Goal: Information Seeking & Learning: Learn about a topic

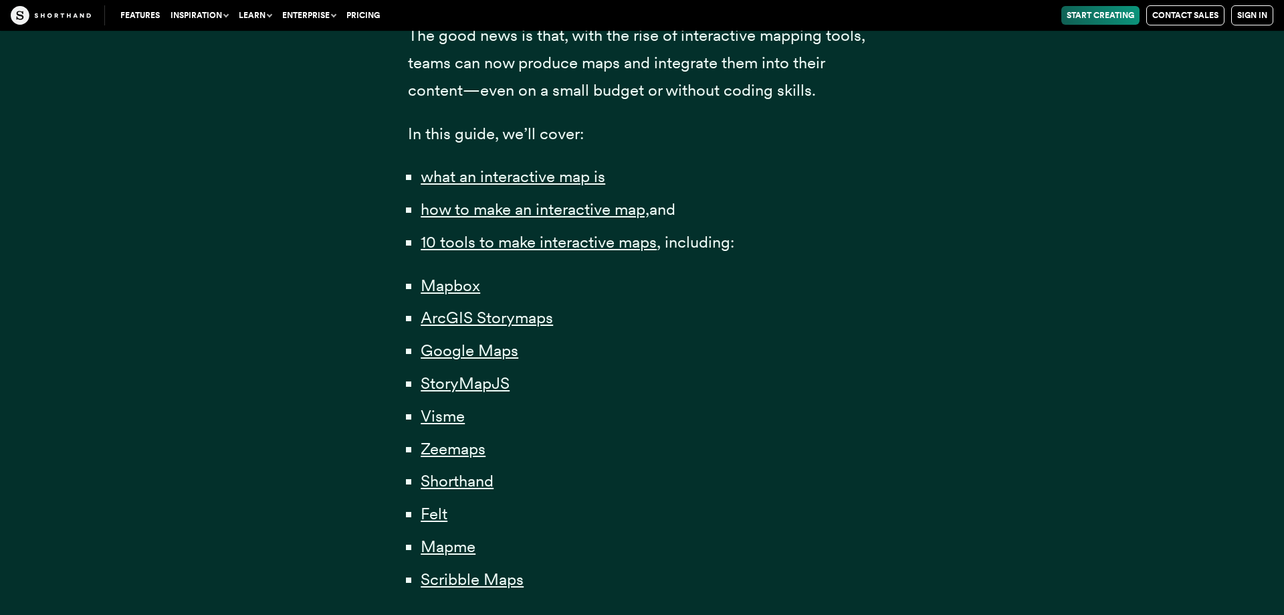
scroll to position [819, 0]
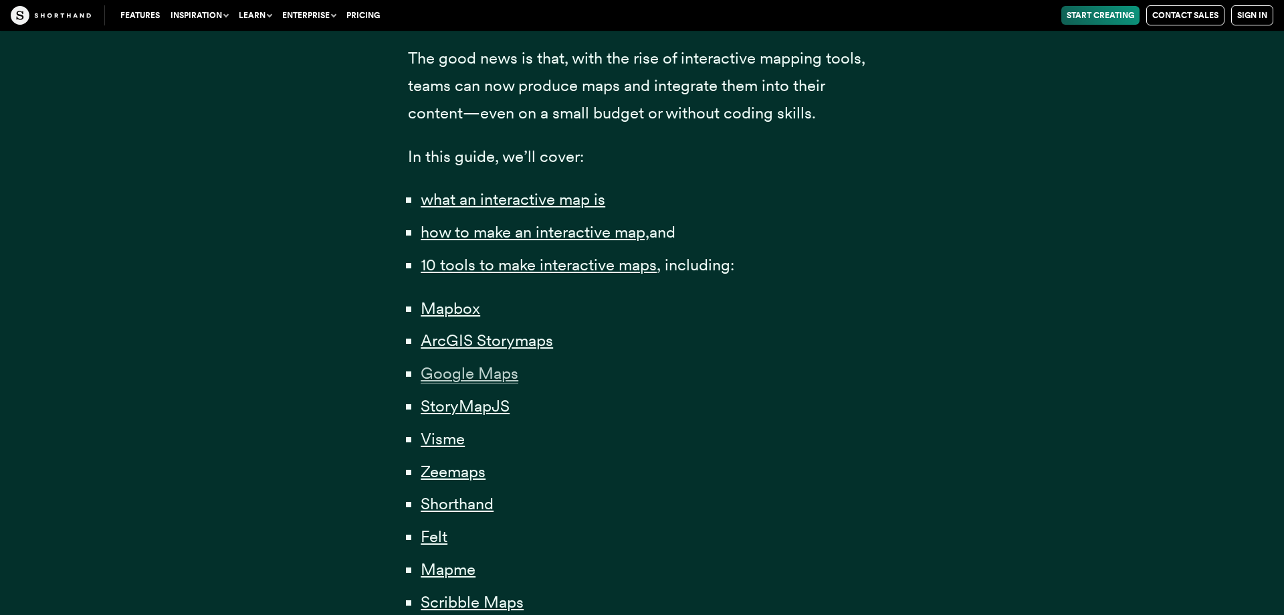
click at [467, 376] on span "Google Maps" at bounding box center [470, 373] width 98 height 20
click at [473, 406] on span "StoryMapJS" at bounding box center [465, 406] width 89 height 20
click at [465, 302] on span "Mapbox" at bounding box center [451, 308] width 60 height 20
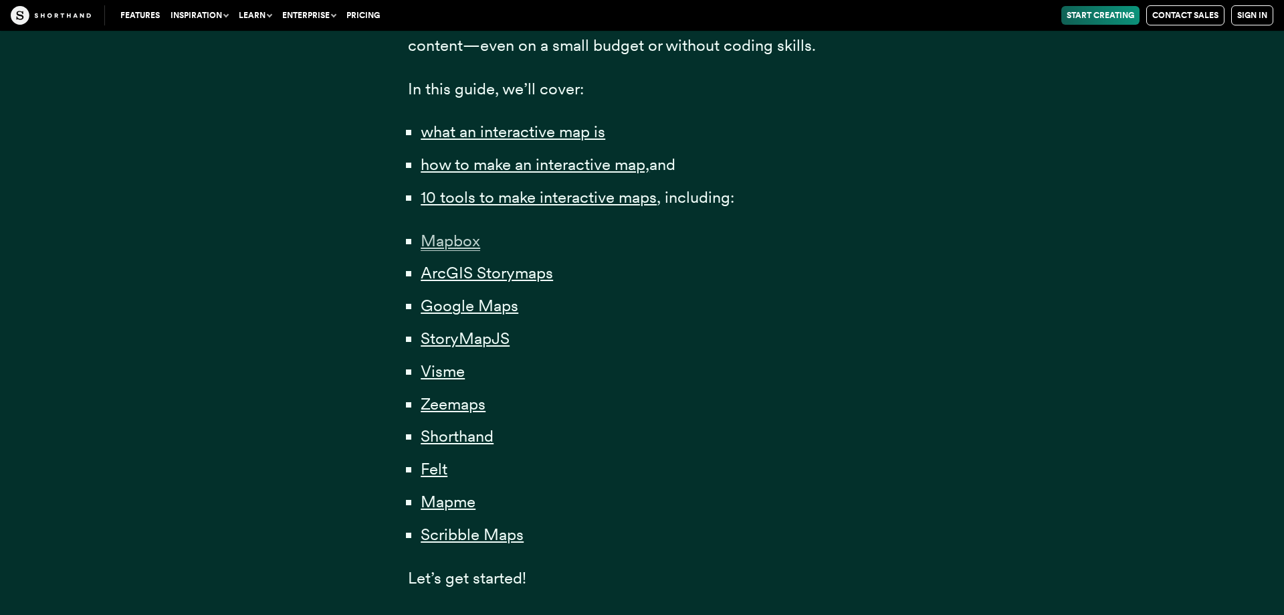
scroll to position [955, 0]
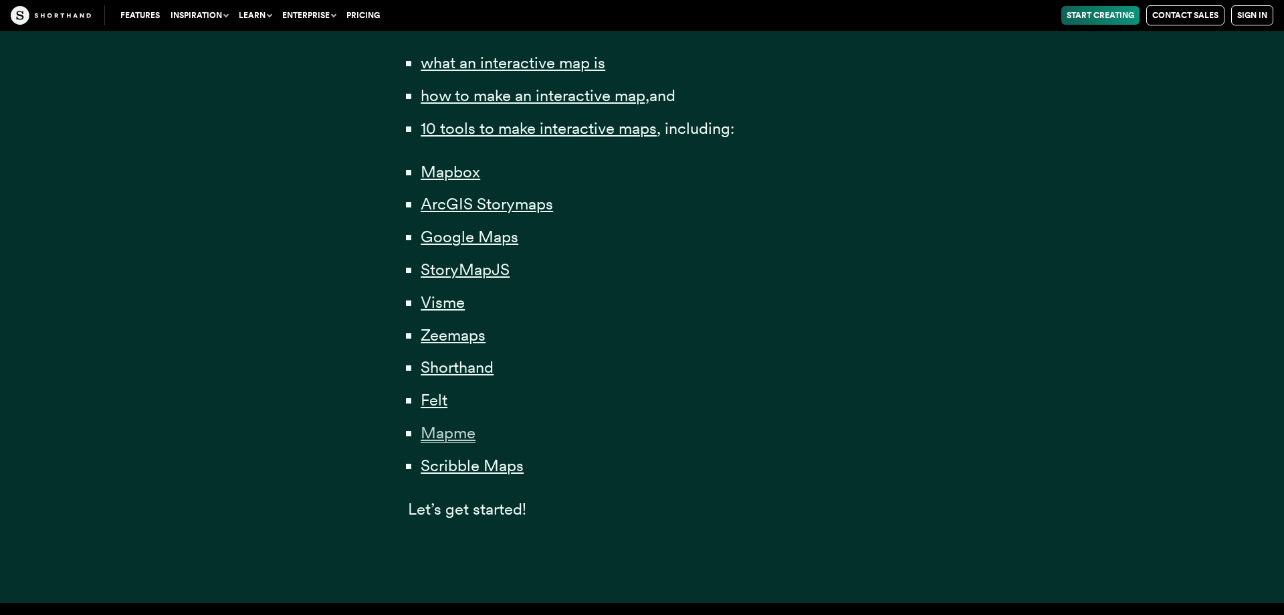
click at [462, 436] on span "Mapme" at bounding box center [448, 433] width 55 height 20
click at [435, 401] on span "Felt" at bounding box center [434, 400] width 27 height 20
click at [456, 367] on span "Shorthand" at bounding box center [457, 367] width 73 height 20
click at [678, 334] on li "Zeemaps" at bounding box center [648, 335] width 455 height 27
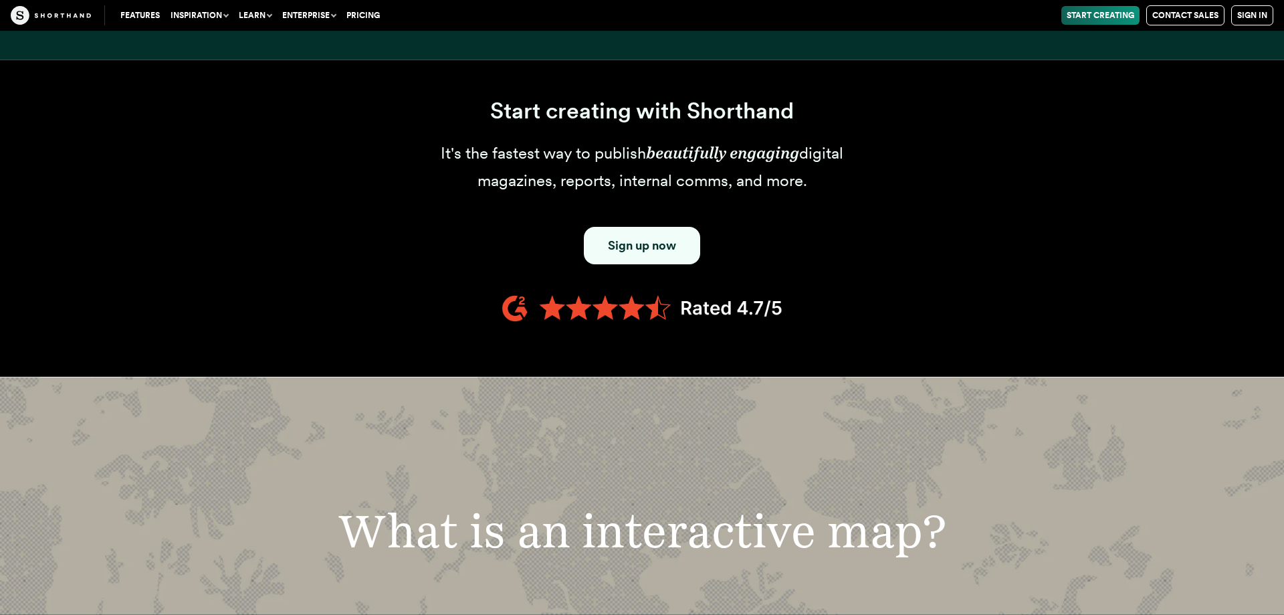
scroll to position [1501, 0]
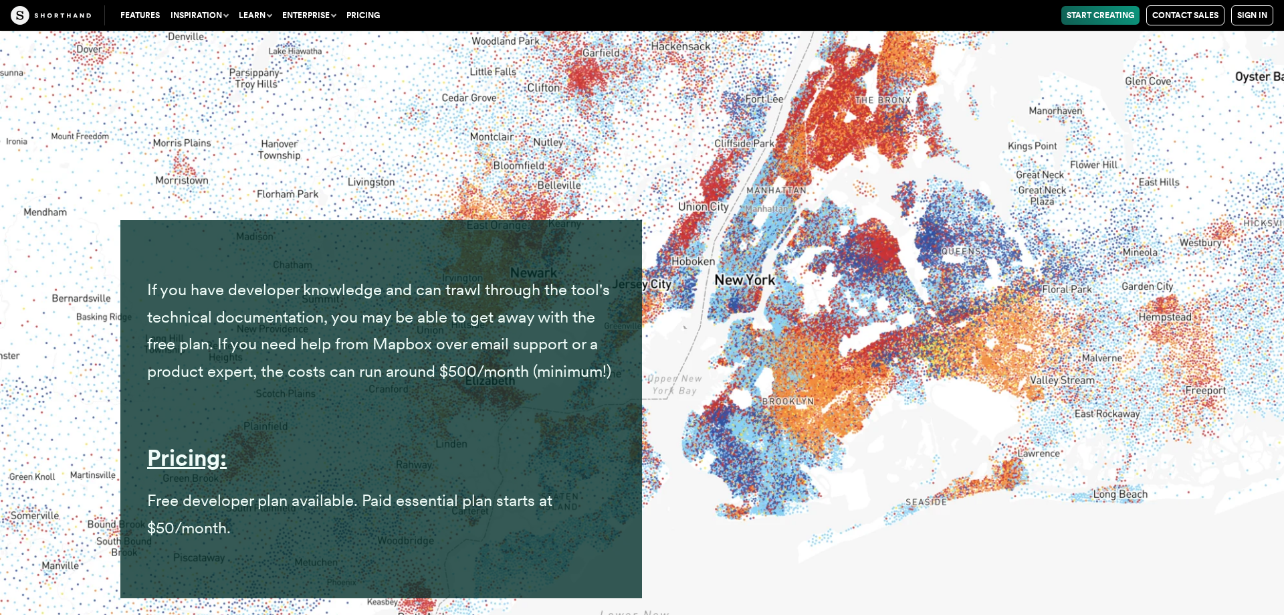
scroll to position [7662, 0]
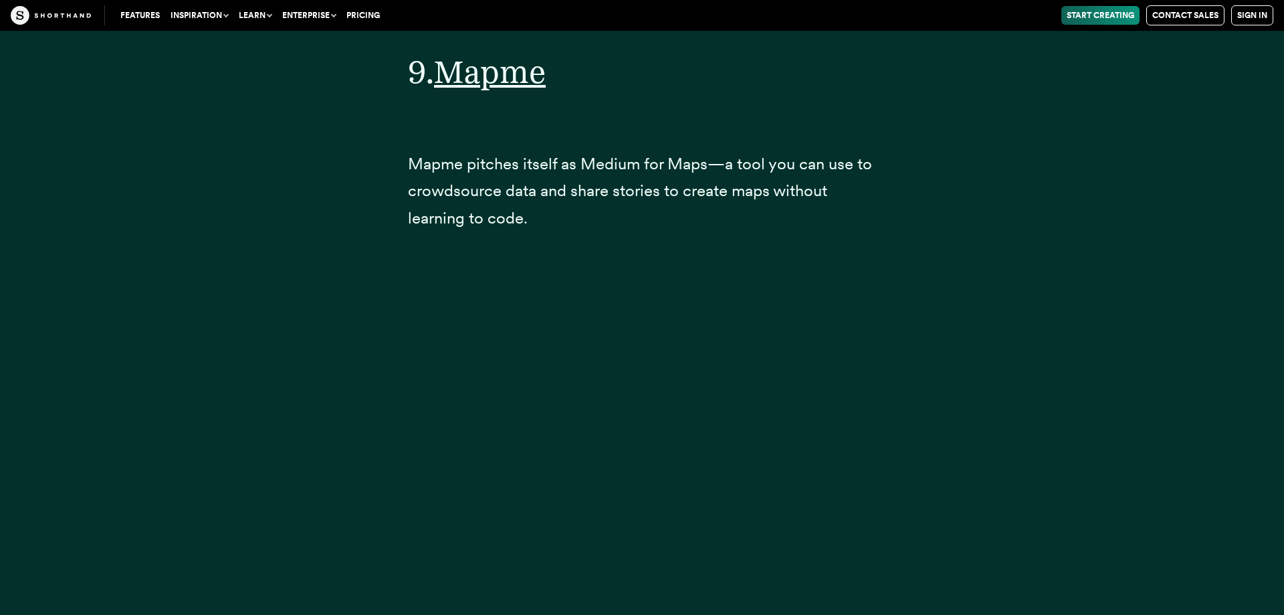
scroll to position [29894, 0]
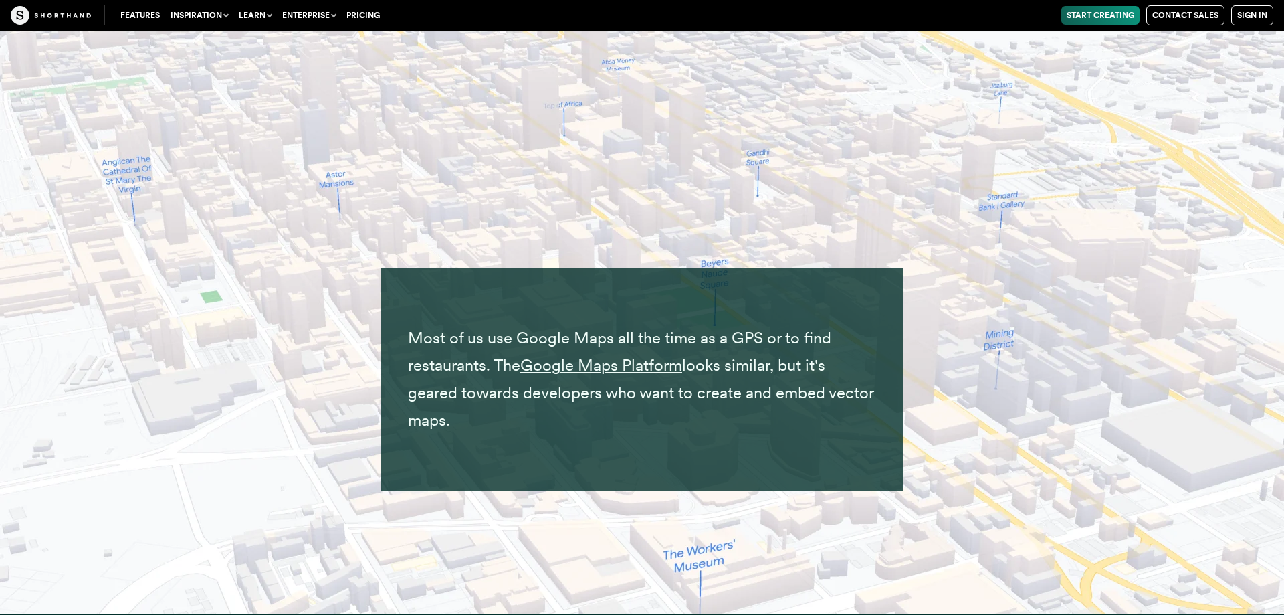
scroll to position [11167, 0]
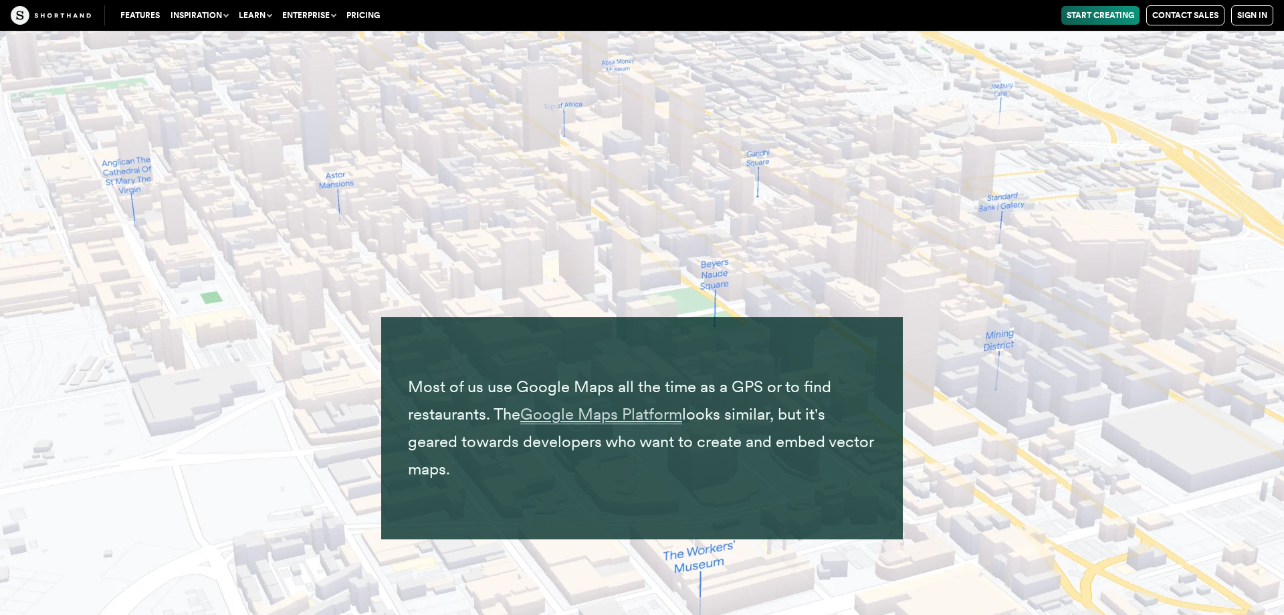
click at [639, 424] on span "Google Maps Platform" at bounding box center [601, 414] width 162 height 20
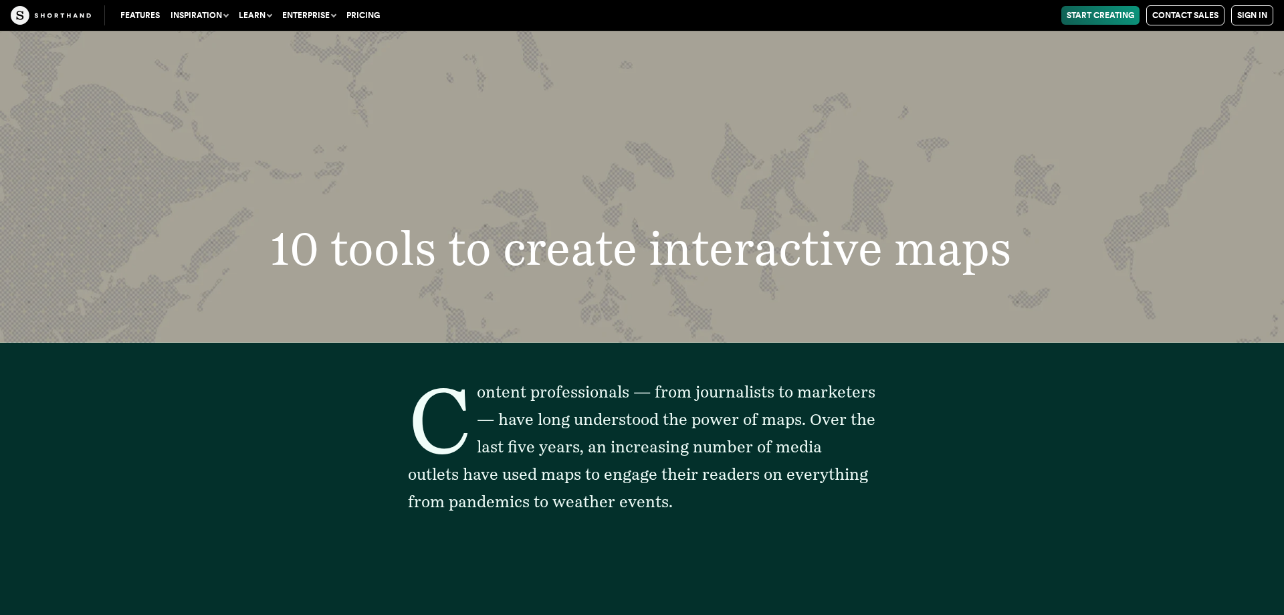
scroll to position [26779, 0]
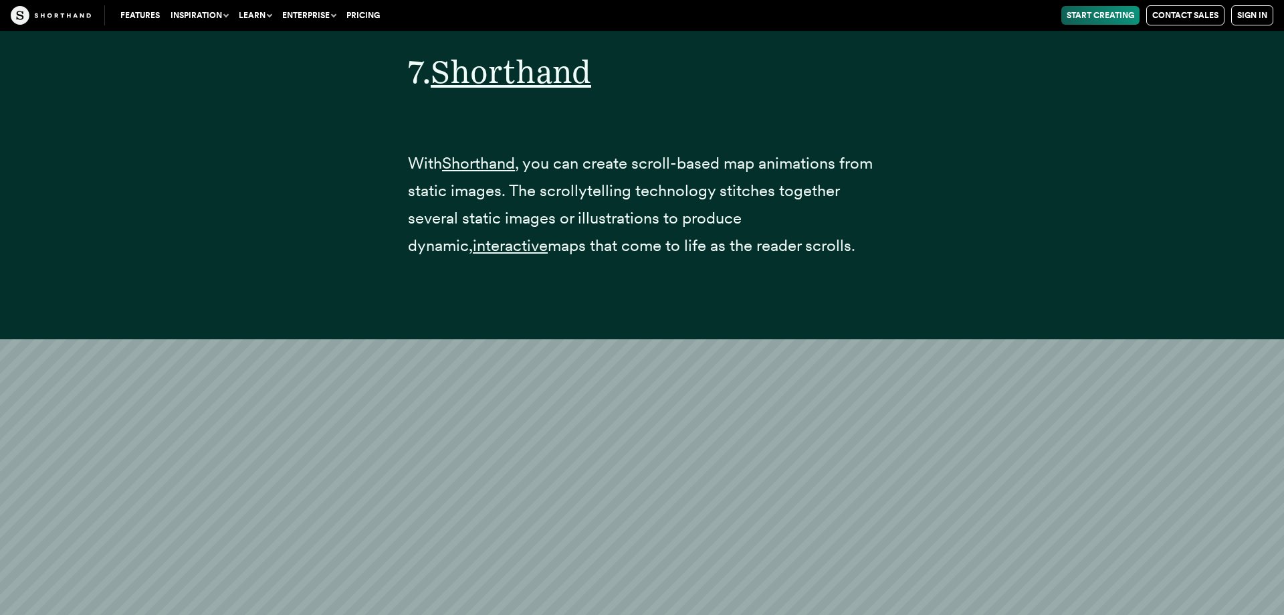
scroll to position [24418, 0]
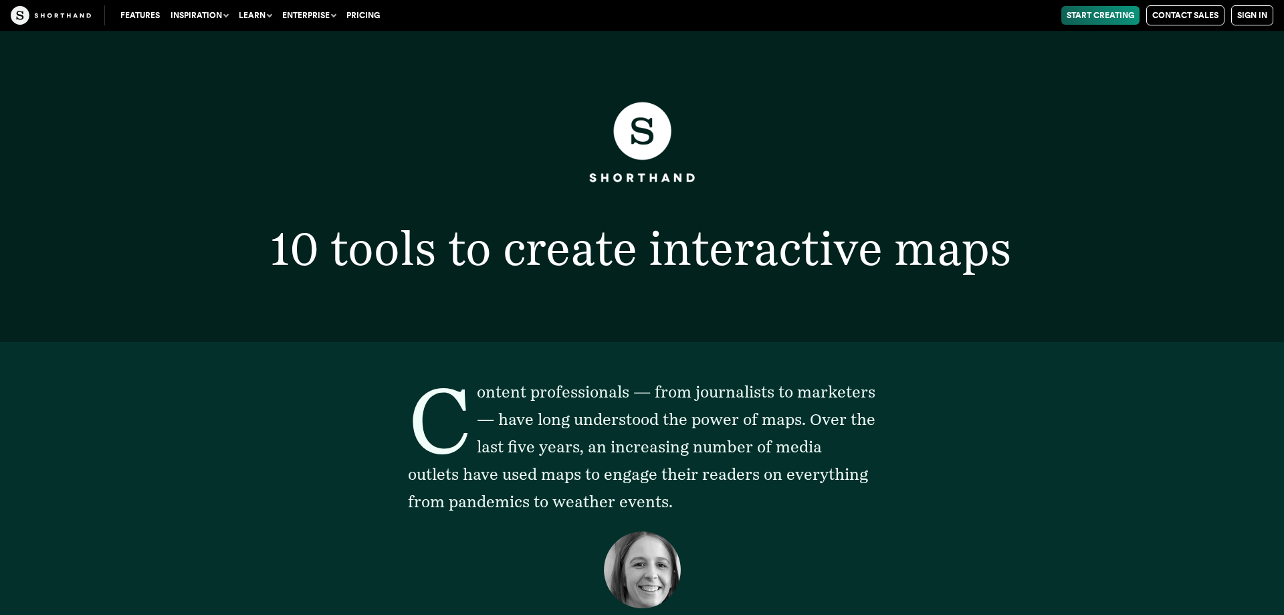
scroll to position [1501, 0]
